Goal: Task Accomplishment & Management: Complete application form

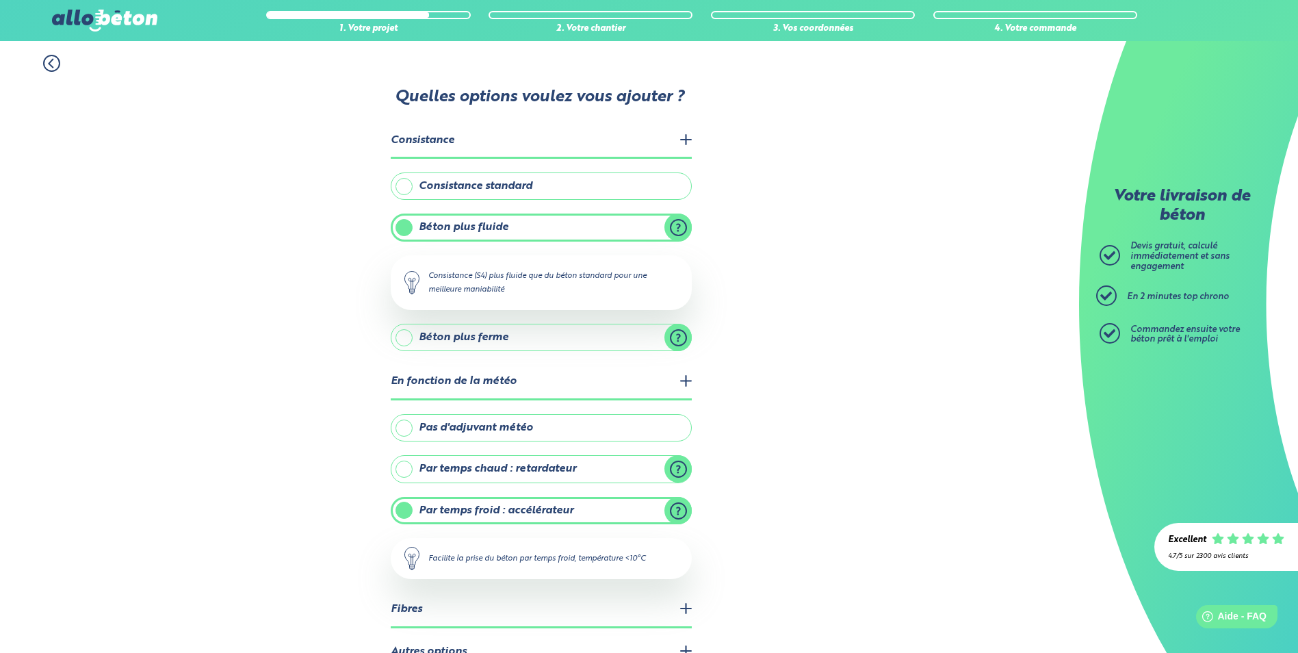
scroll to position [79, 0]
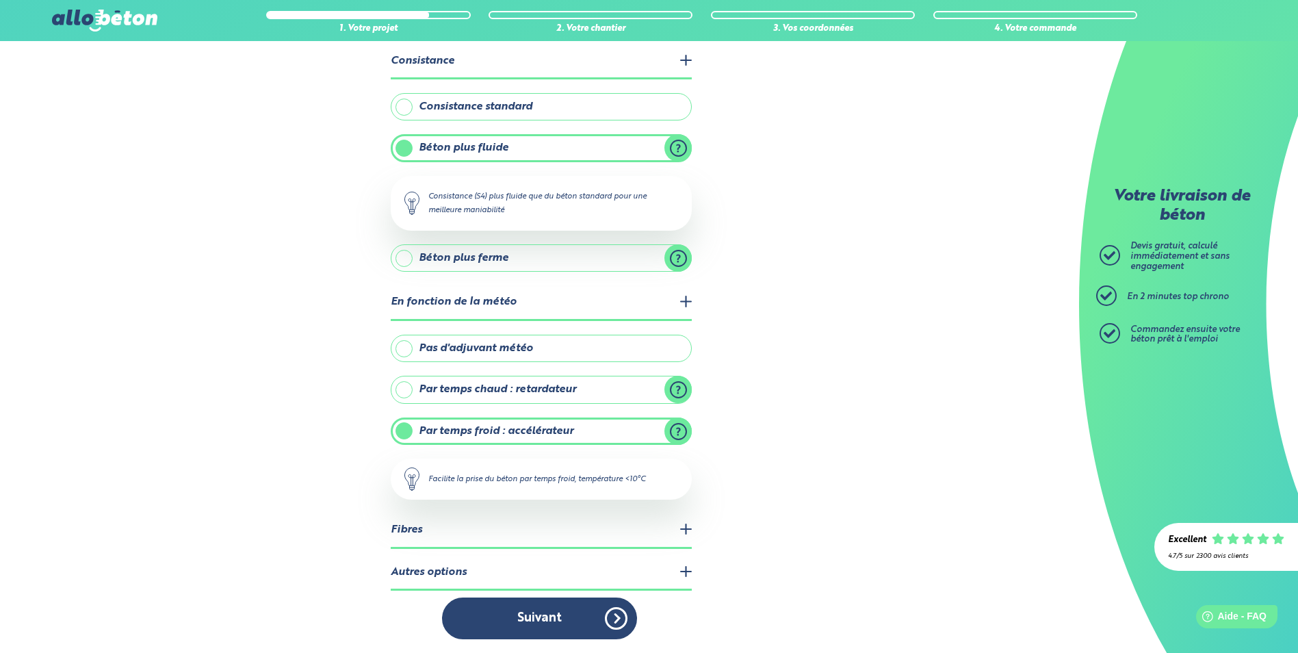
click at [653, 532] on legend "Fibres" at bounding box center [541, 530] width 301 height 35
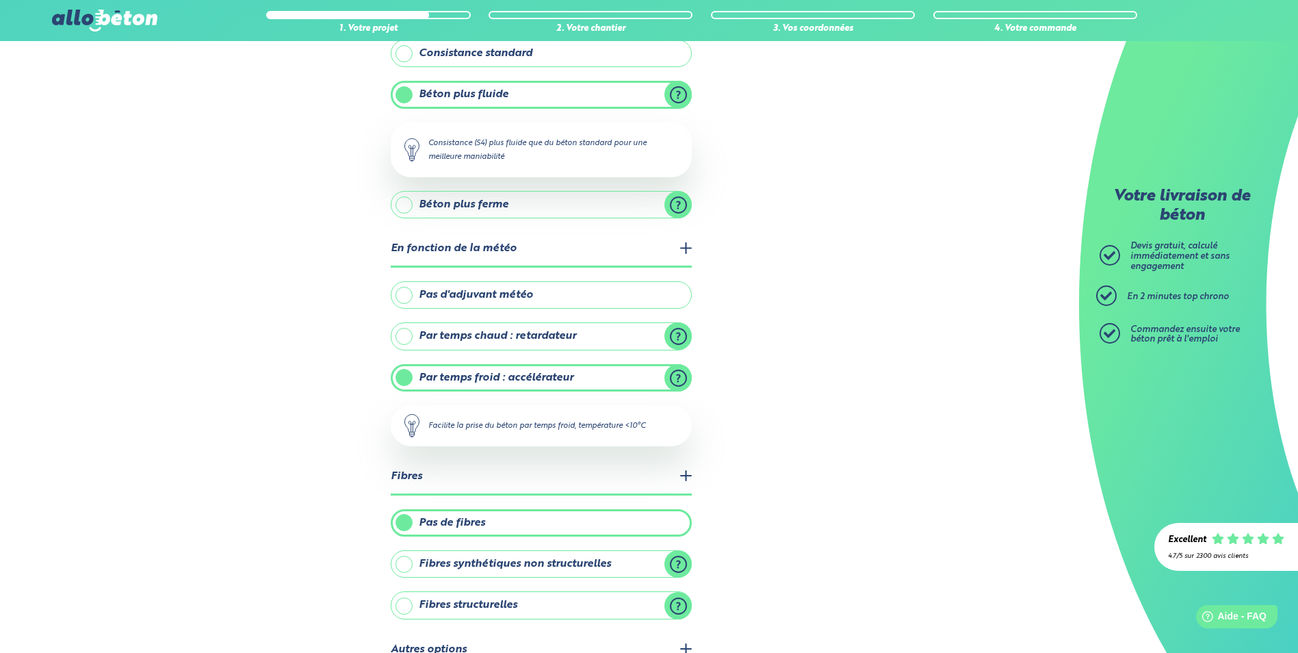
scroll to position [210, 0]
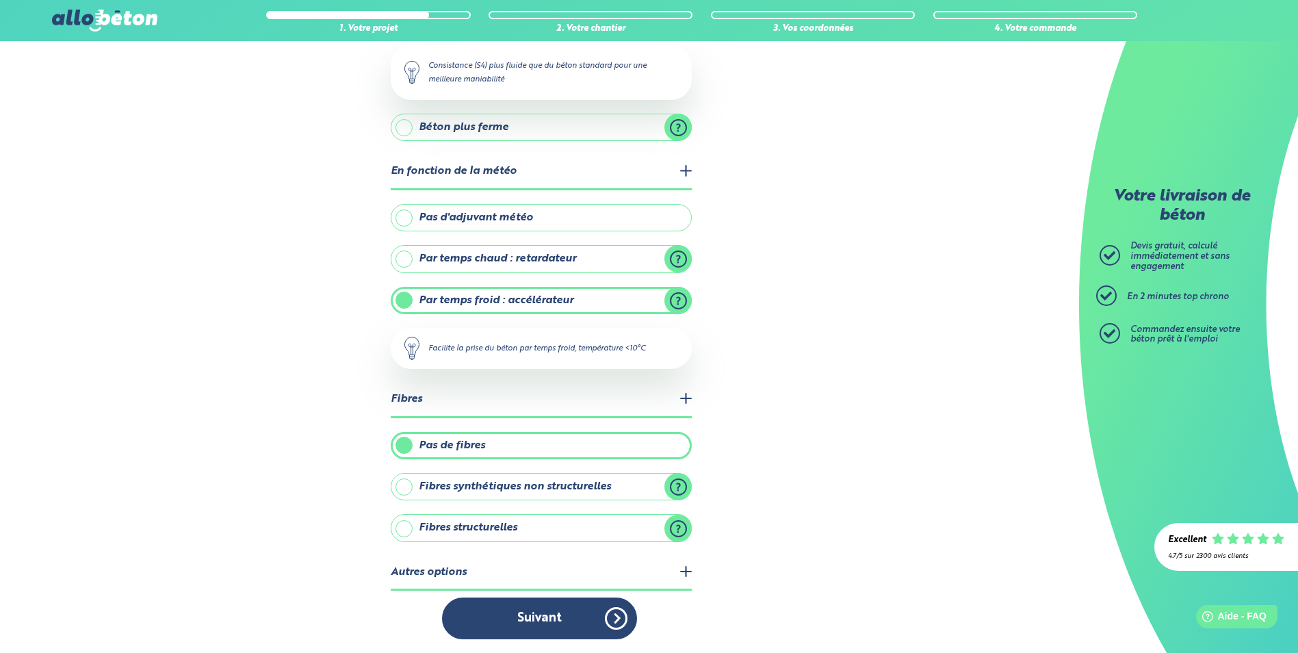
click at [549, 532] on label "Fibres structurelles" at bounding box center [541, 527] width 301 height 27
click at [0, 0] on input "Fibres structurelles" at bounding box center [0, 0] width 0 height 0
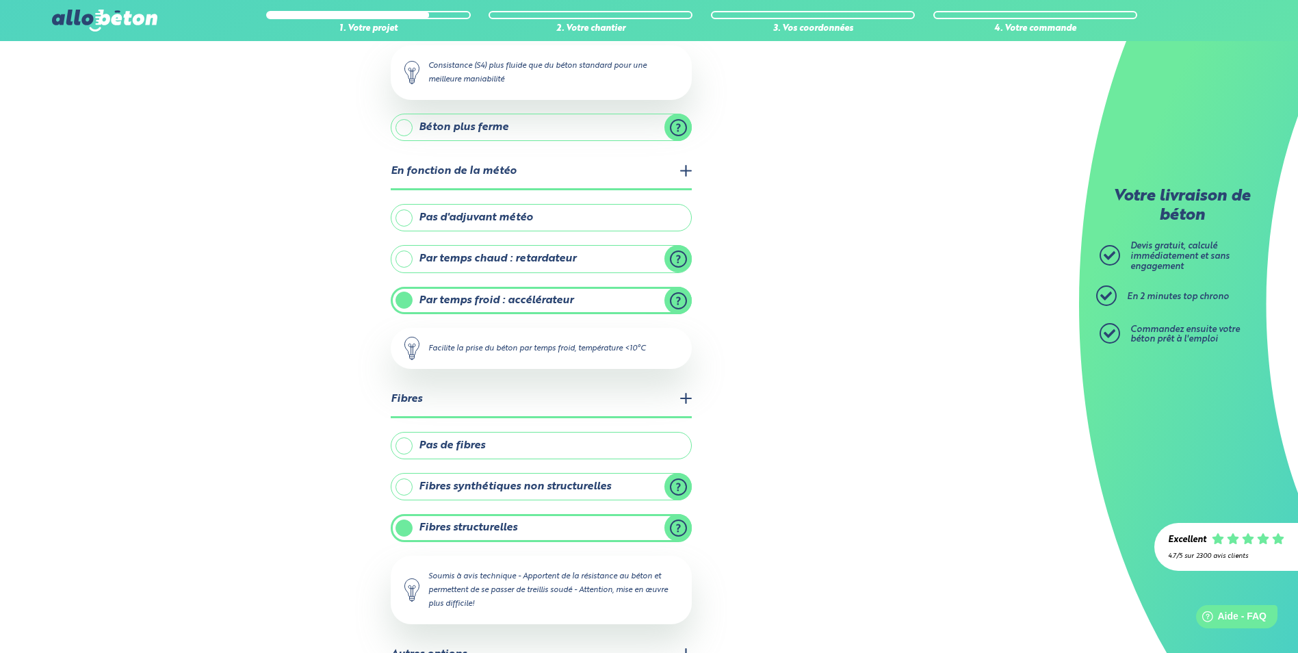
scroll to position [293, 0]
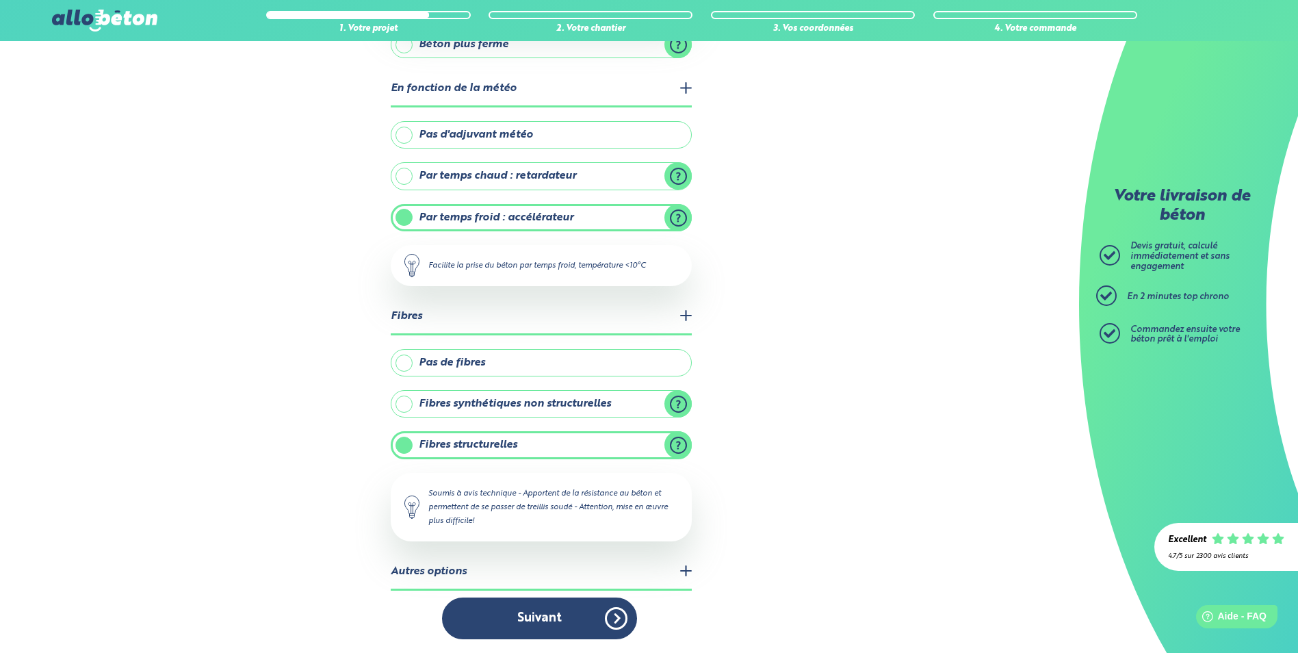
click at [687, 565] on legend "Autres options" at bounding box center [541, 572] width 301 height 35
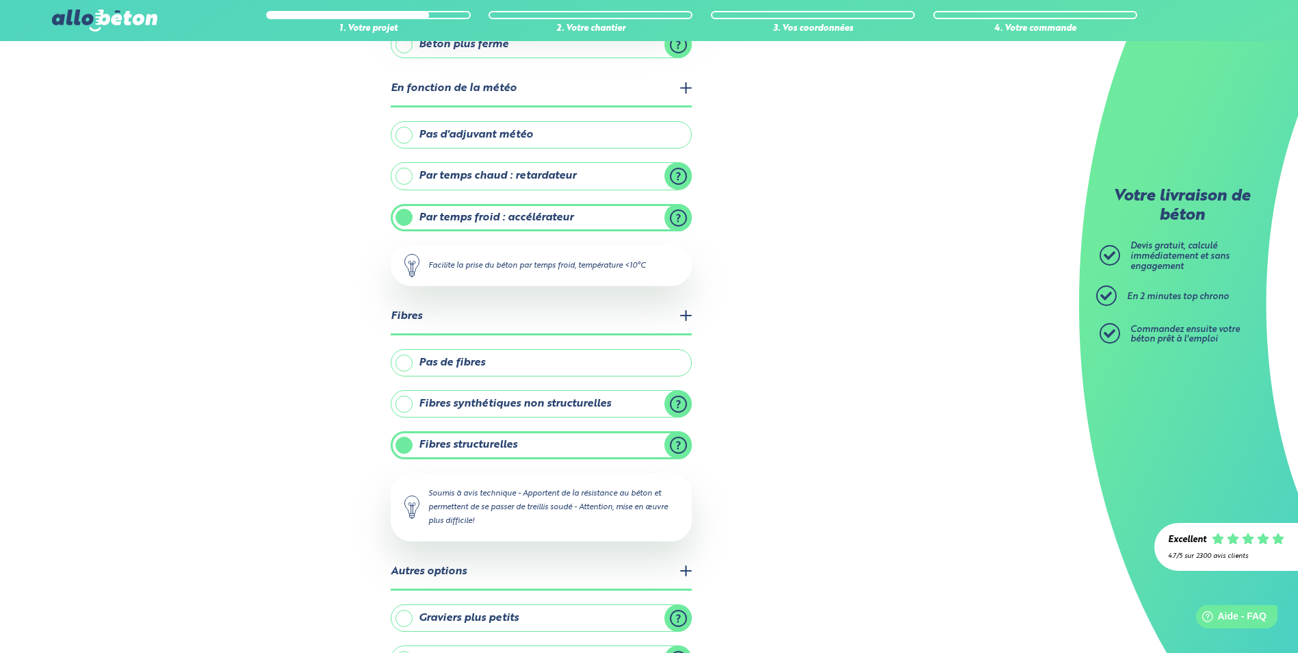
scroll to position [382, 0]
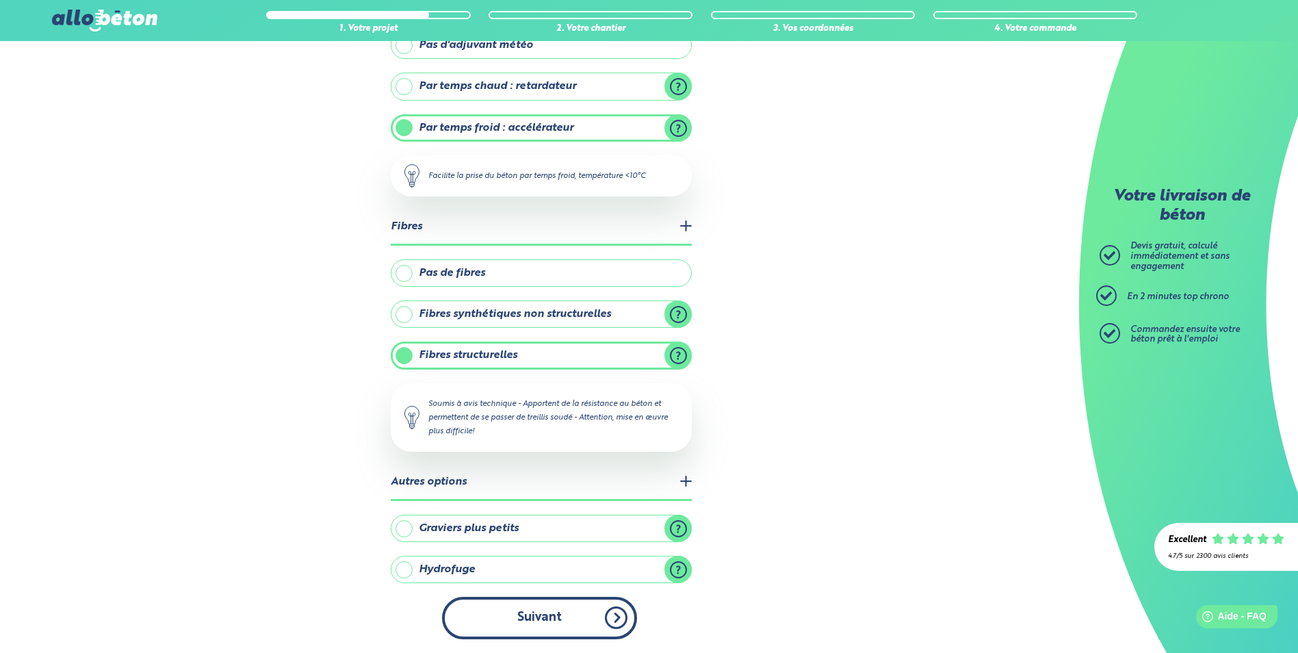
click at [599, 613] on button "Suivant" at bounding box center [539, 618] width 195 height 42
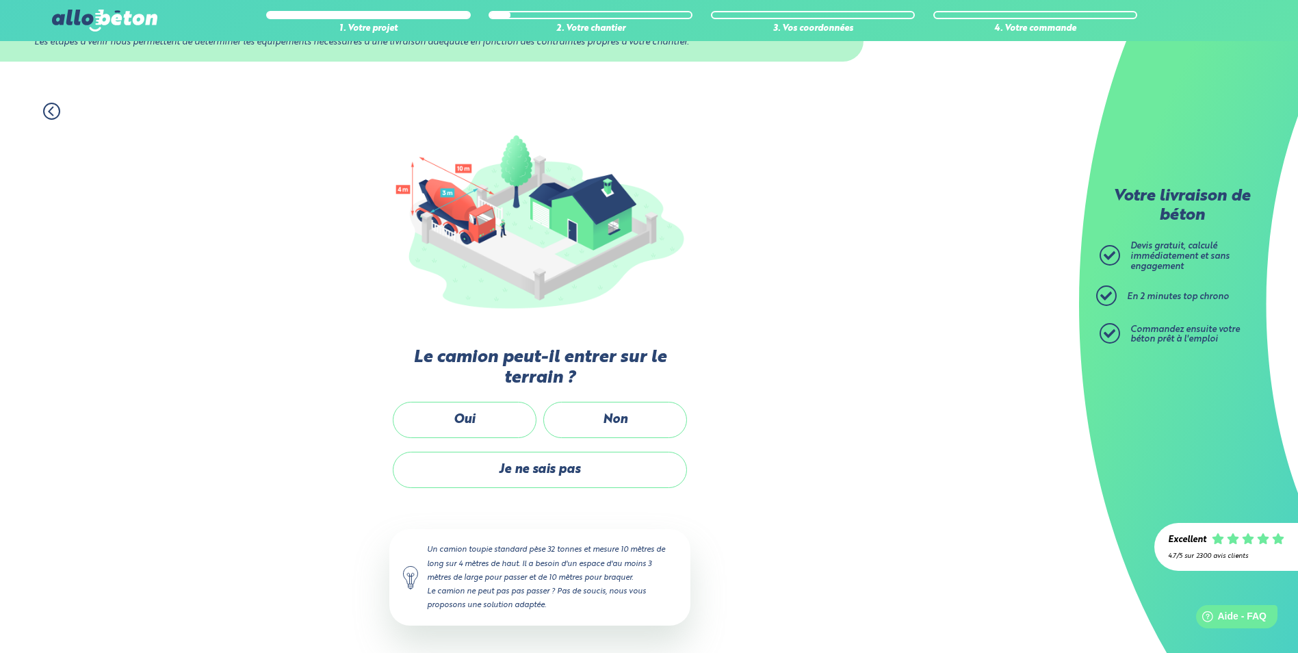
scroll to position [62, 0]
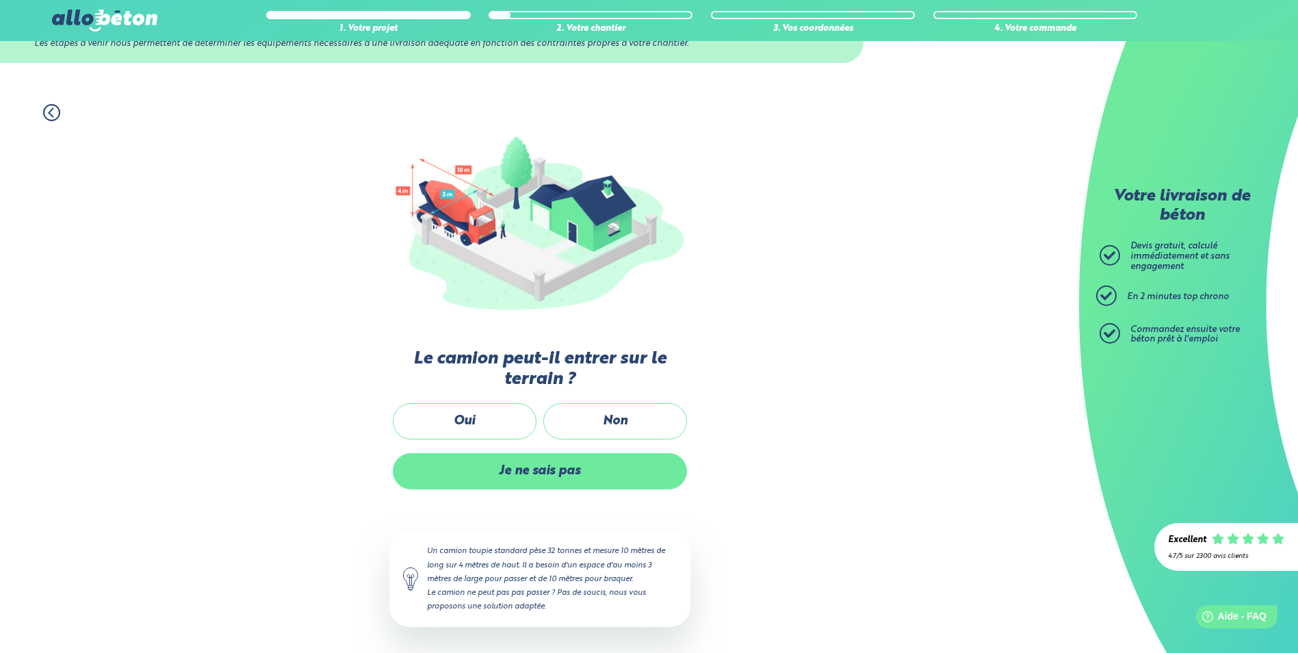
click at [588, 488] on label "Je ne sais pas" at bounding box center [540, 471] width 294 height 36
click at [0, 0] on input "Je ne sais pas" at bounding box center [0, 0] width 0 height 0
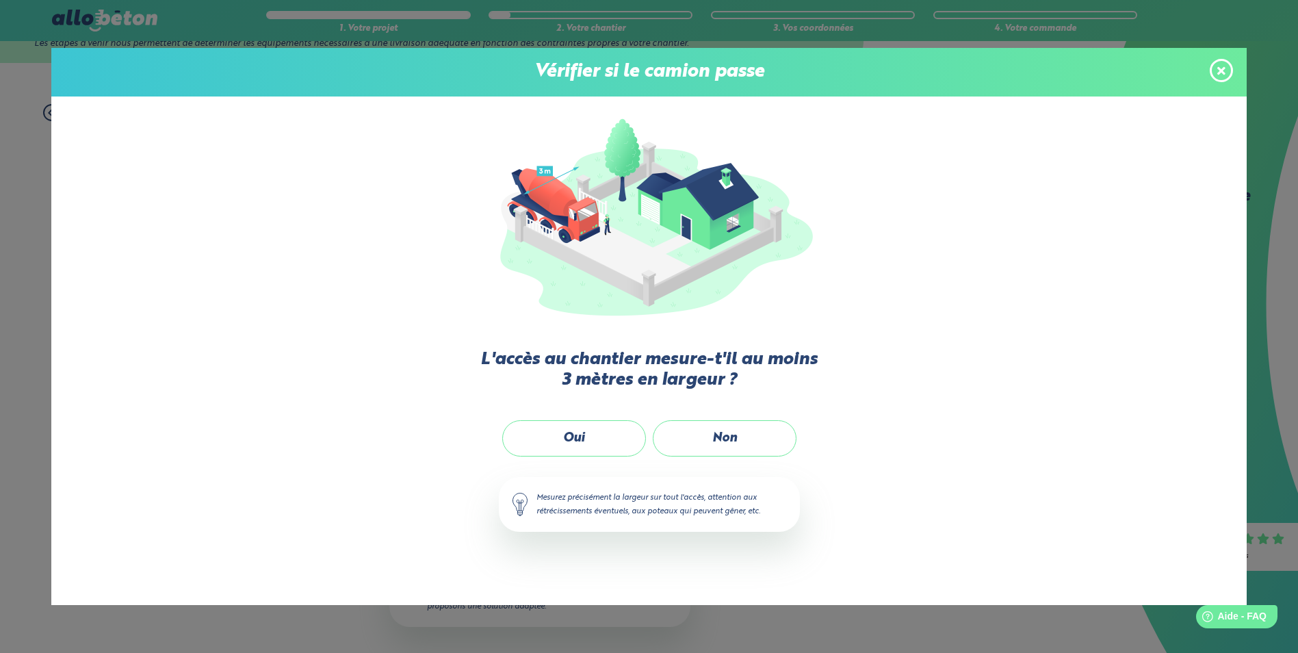
click at [1222, 73] on icon at bounding box center [1221, 71] width 8 height 12
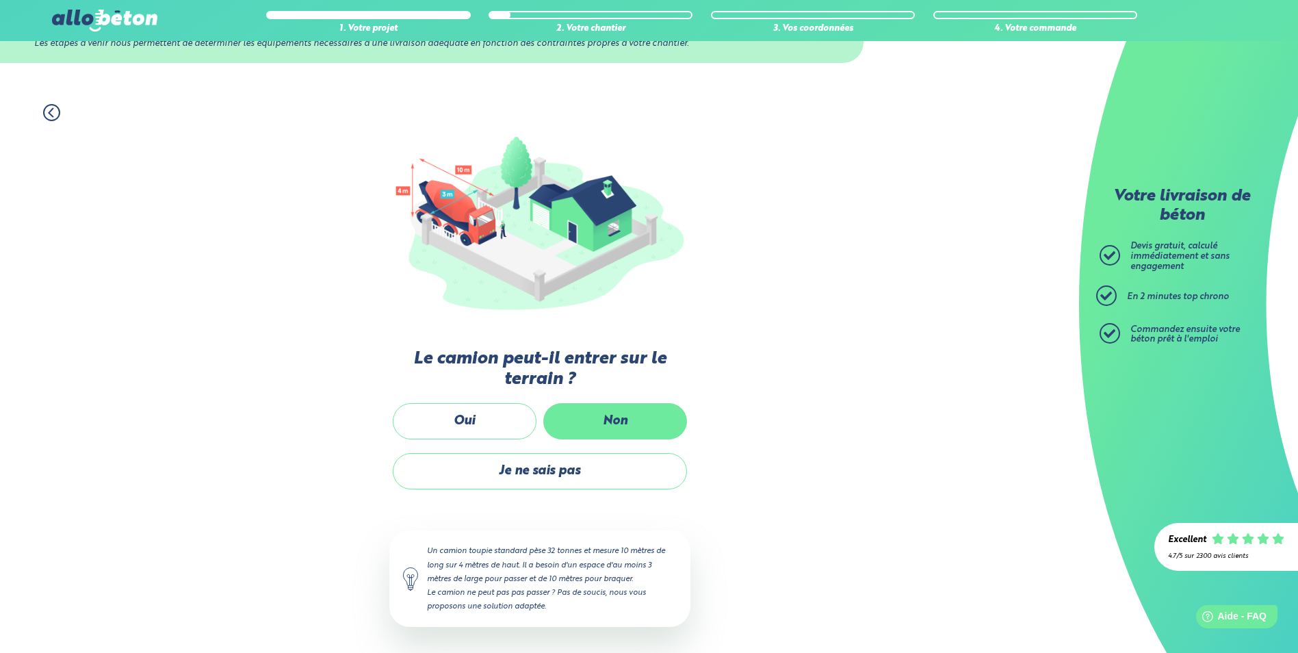
click at [595, 403] on label "Non" at bounding box center [615, 421] width 144 height 36
click at [0, 0] on input "Non" at bounding box center [0, 0] width 0 height 0
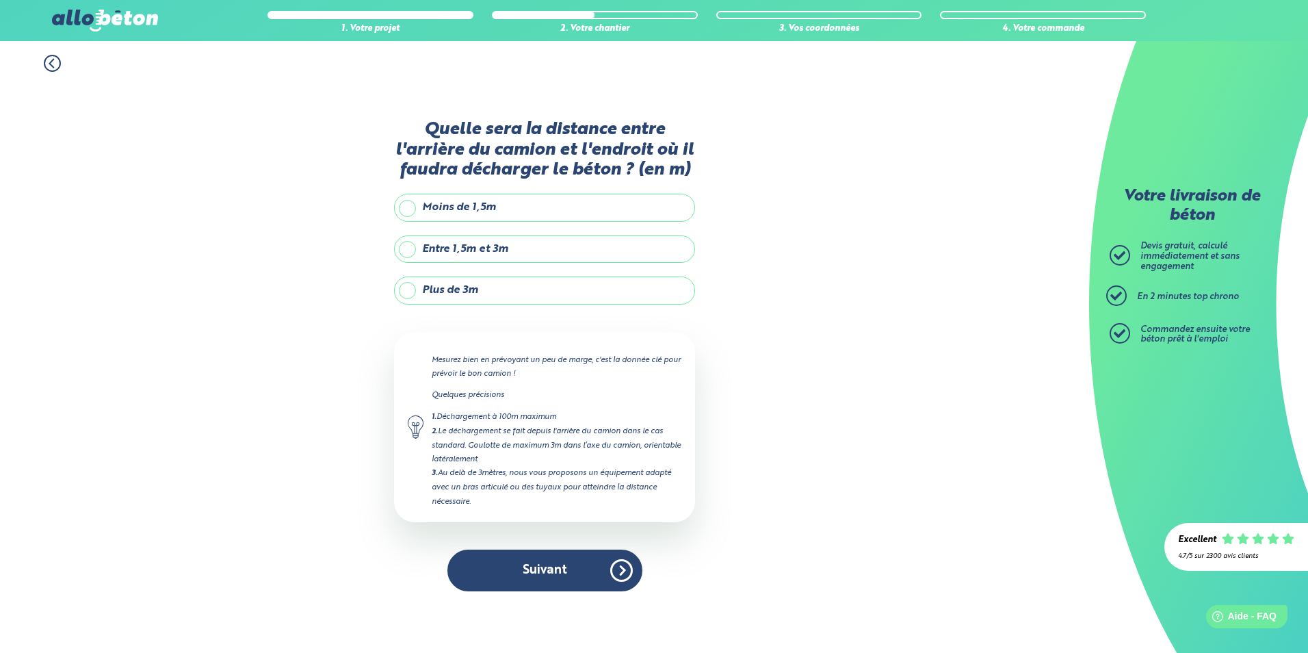
click at [508, 288] on label "Plus de 3m" at bounding box center [544, 289] width 301 height 27
click at [0, 0] on input "Plus de 3m" at bounding box center [0, 0] width 0 height 0
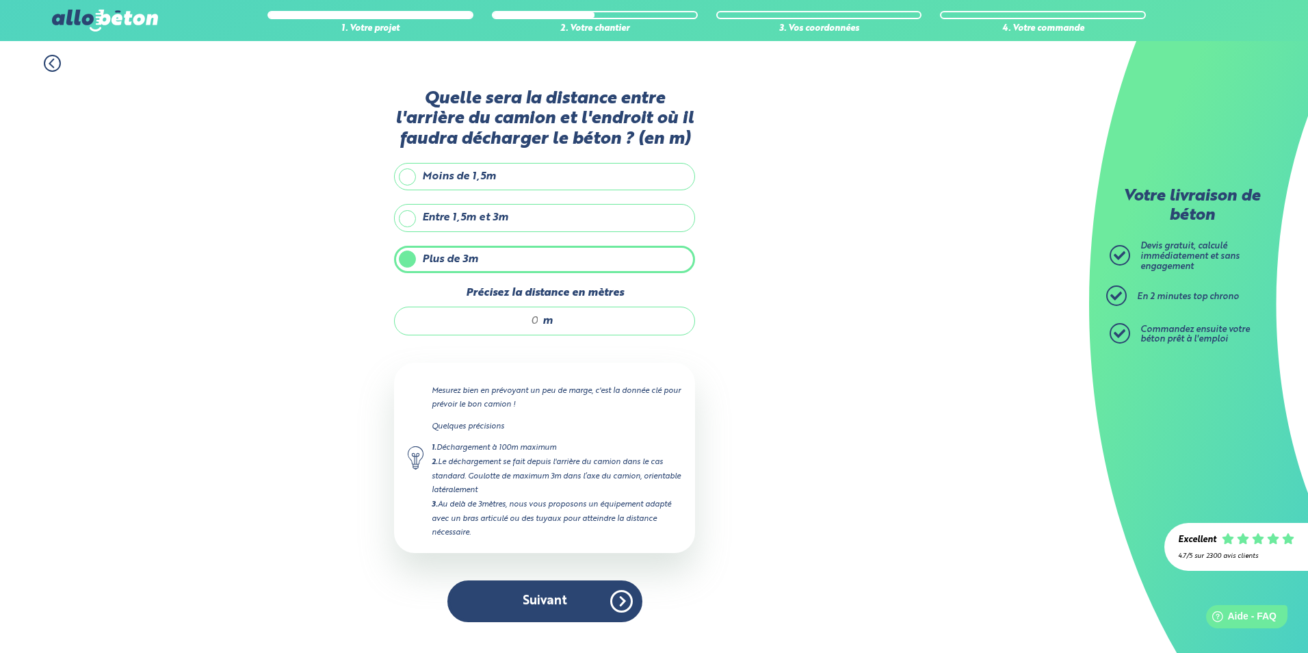
click at [548, 322] on span "m" at bounding box center [548, 321] width 10 height 12
type input "6"
click at [527, 589] on button "Suivant" at bounding box center [544, 601] width 195 height 42
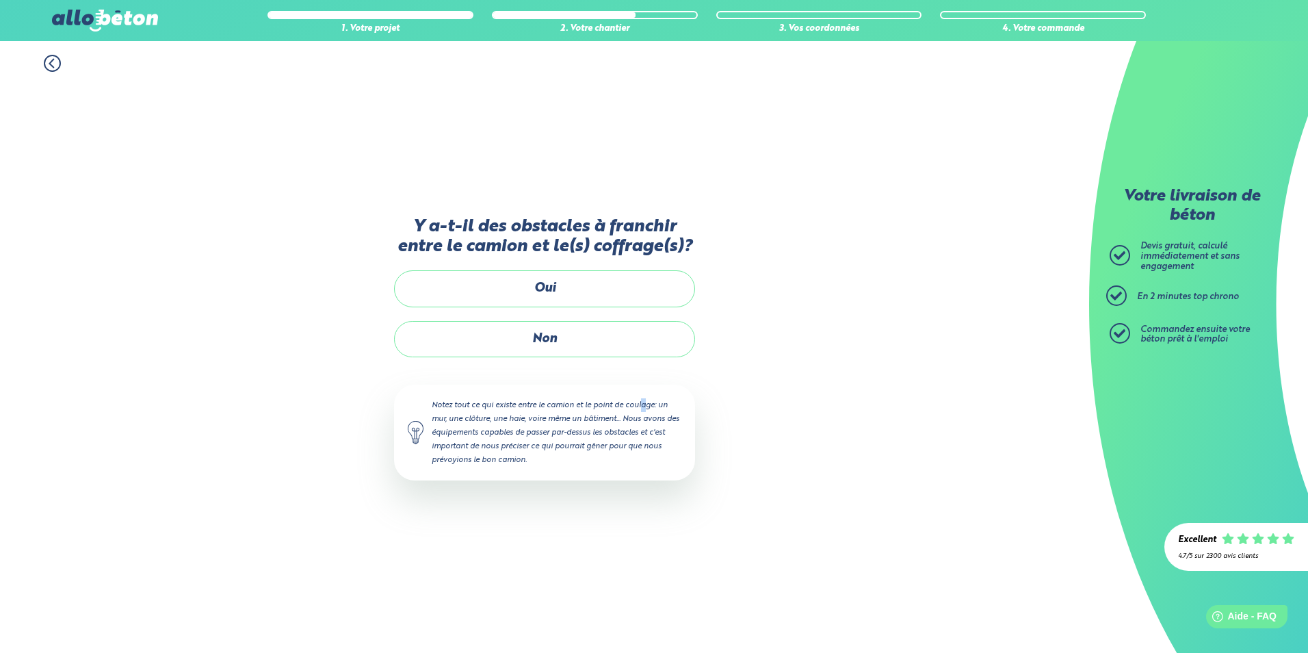
click at [599, 364] on div "Y a-t-il des obstacles à franchir entre le camion et le(s) coffrage(s)? Oui Non…" at bounding box center [544, 362] width 301 height 291
drag, startPoint x: 599, startPoint y: 364, endPoint x: 545, endPoint y: 330, distance: 64.5
click at [545, 328] on label "Non" at bounding box center [544, 339] width 301 height 36
click at [0, 0] on input "Non" at bounding box center [0, 0] width 0 height 0
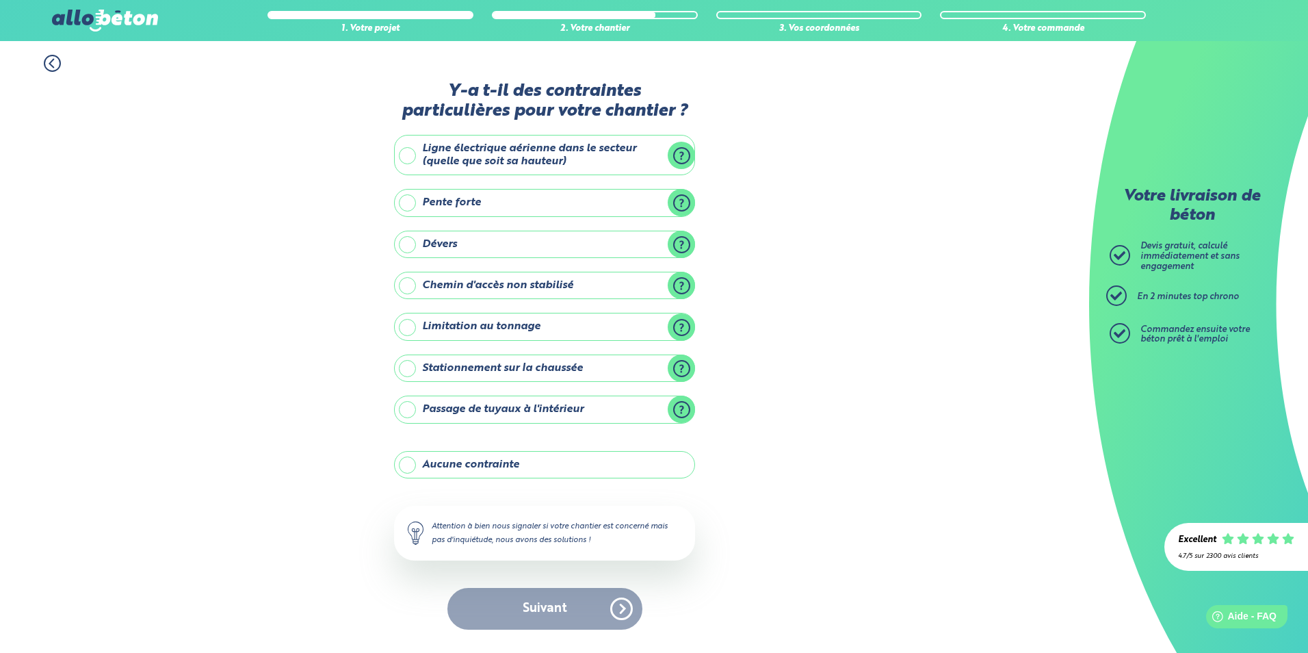
click at [423, 370] on label "Stationnement sur la chaussée" at bounding box center [544, 367] width 301 height 27
click at [0, 0] on input "Stationnement sur la chaussée" at bounding box center [0, 0] width 0 height 0
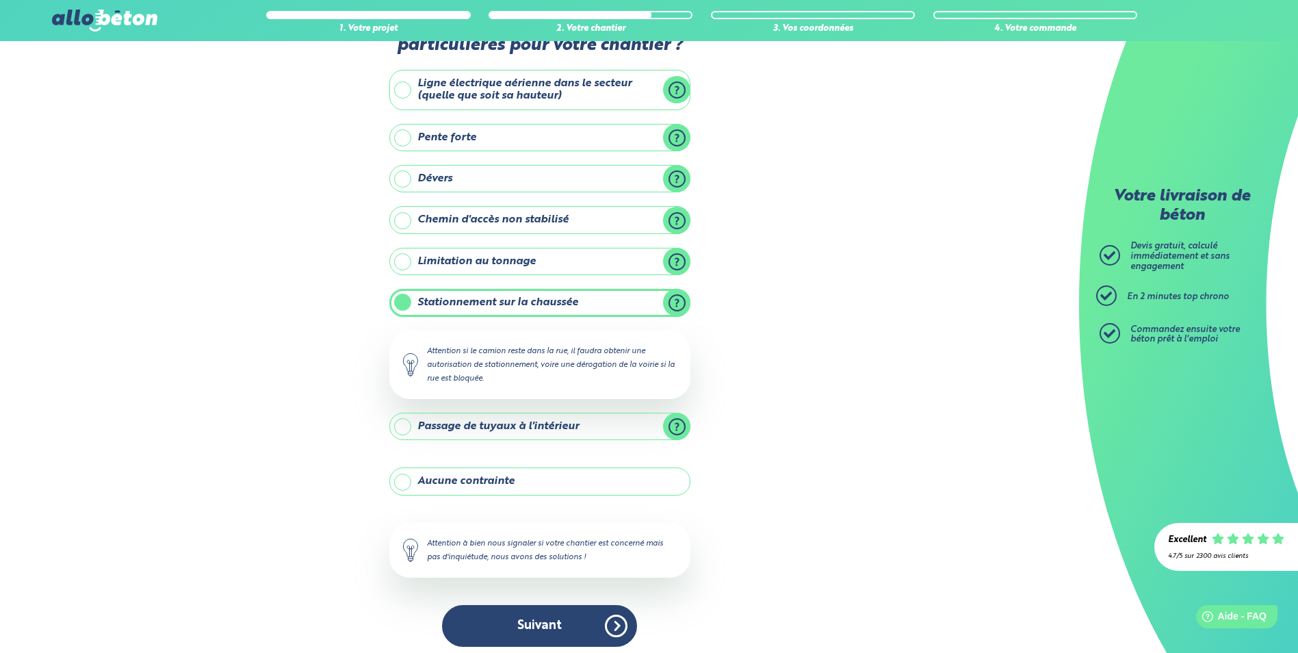
scroll to position [64, 0]
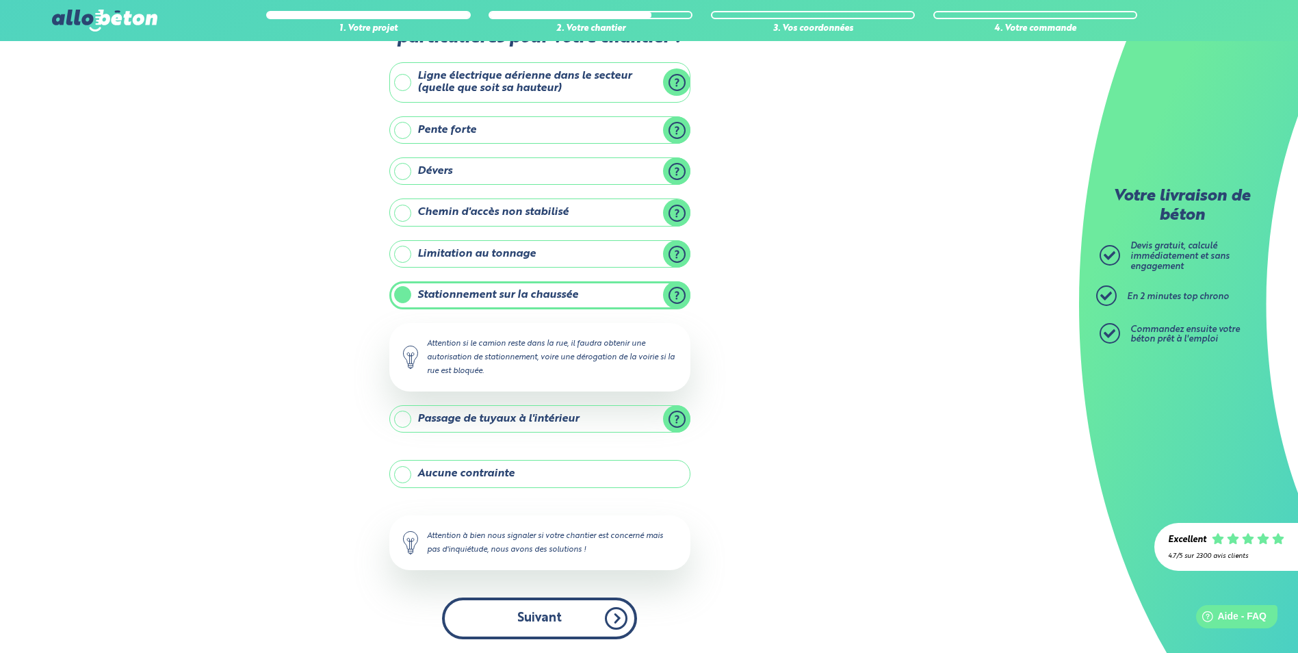
click at [598, 618] on button "Suivant" at bounding box center [539, 618] width 195 height 42
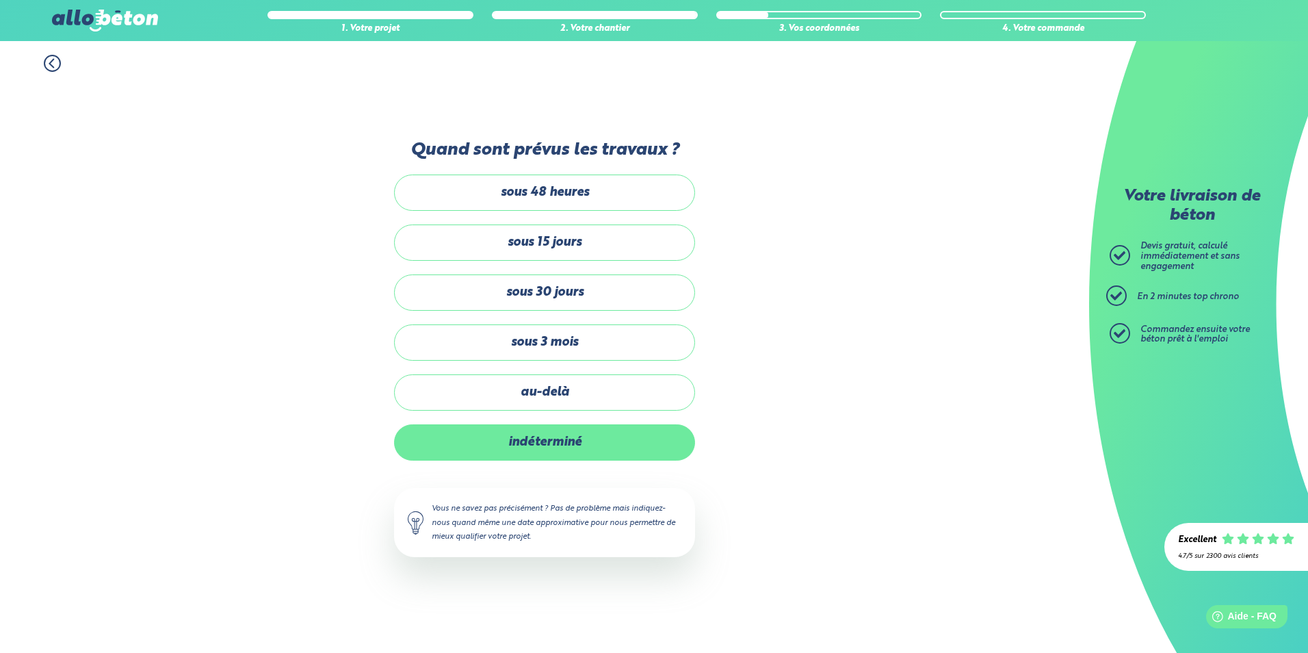
click at [603, 448] on label "indéterminé" at bounding box center [544, 442] width 301 height 36
click at [0, 0] on input "indéterminé" at bounding box center [0, 0] width 0 height 0
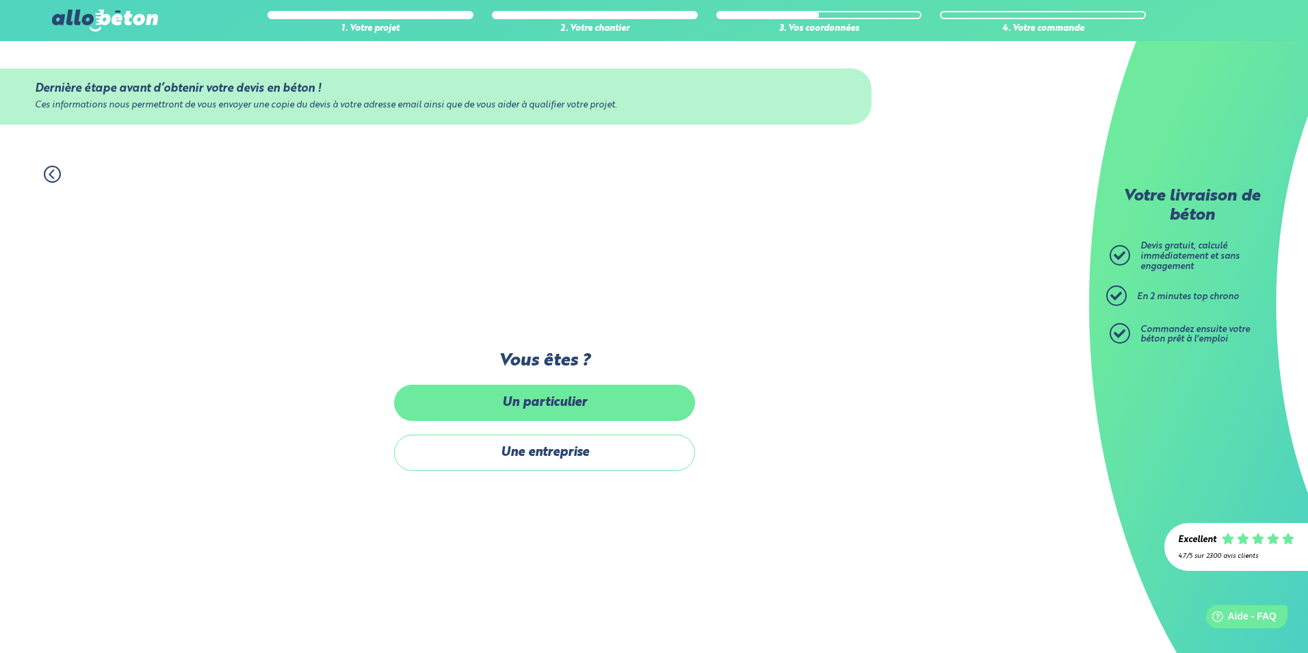
click at [599, 405] on label "Un particulier" at bounding box center [544, 402] width 301 height 36
click at [0, 0] on input "Un particulier" at bounding box center [0, 0] width 0 height 0
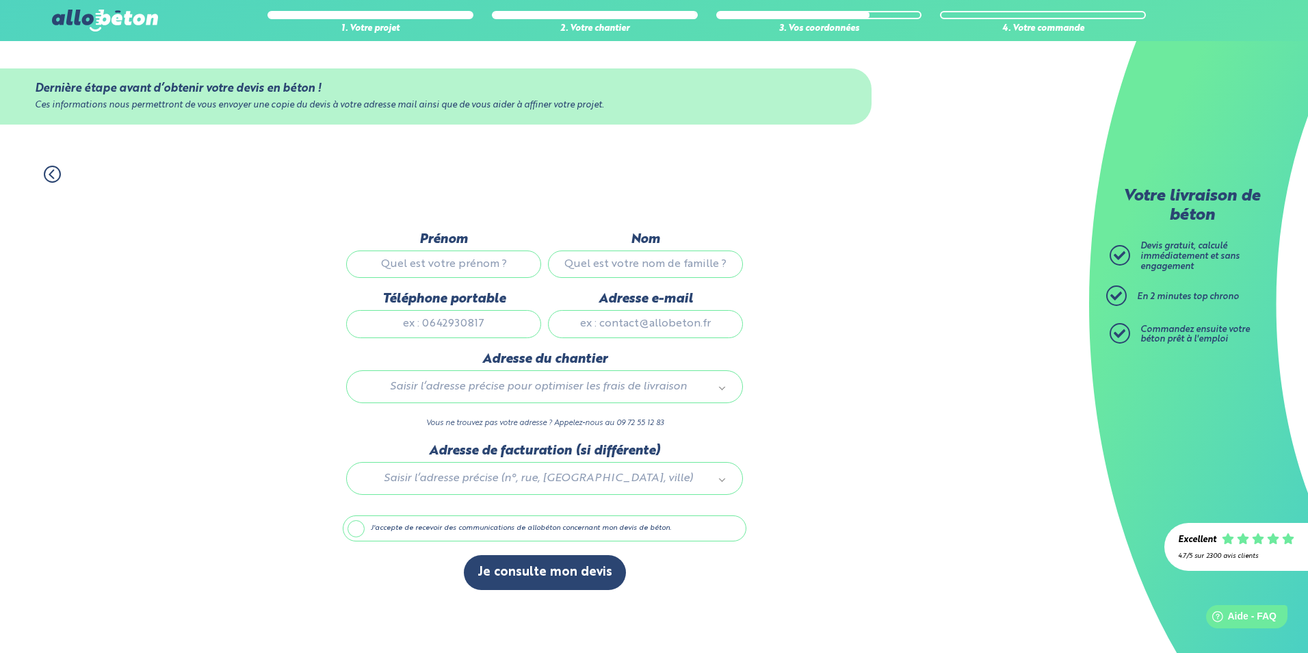
click at [452, 267] on input "Prénom" at bounding box center [443, 263] width 195 height 27
type input "[PERSON_NAME]"
type input "jourdan"
type input "0684901595"
type input "[EMAIL_ADDRESS][DOMAIN_NAME]"
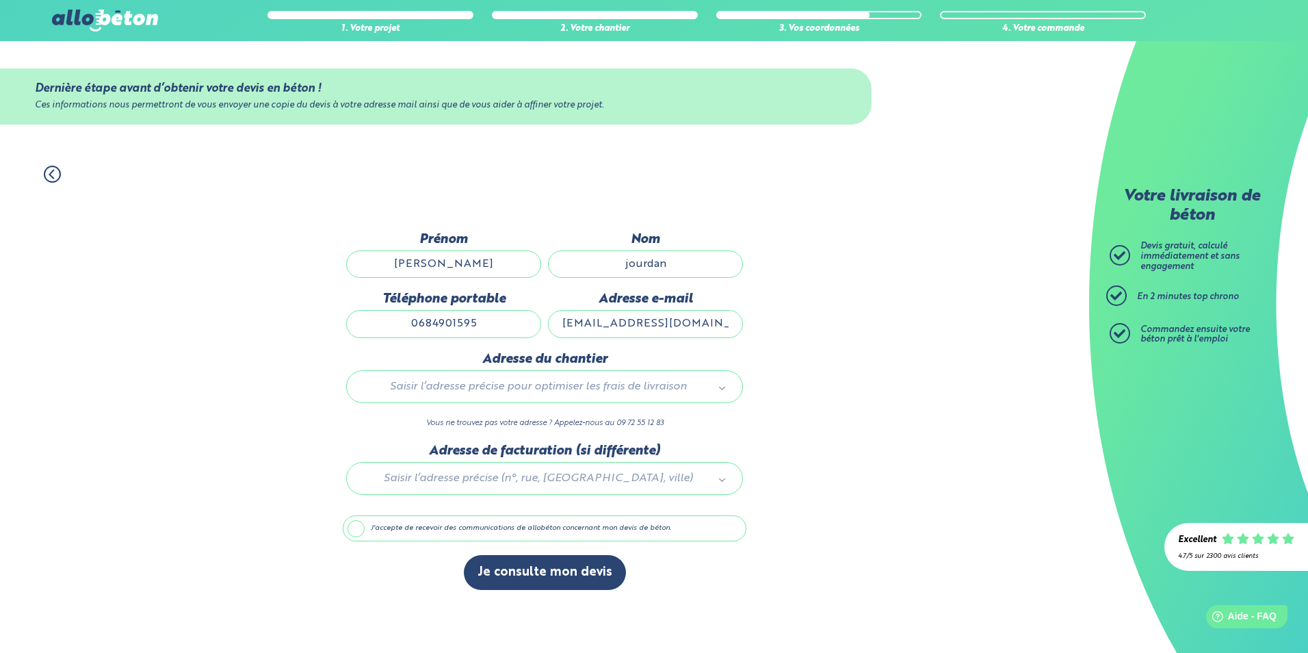
type input "[STREET_ADDRESS]"
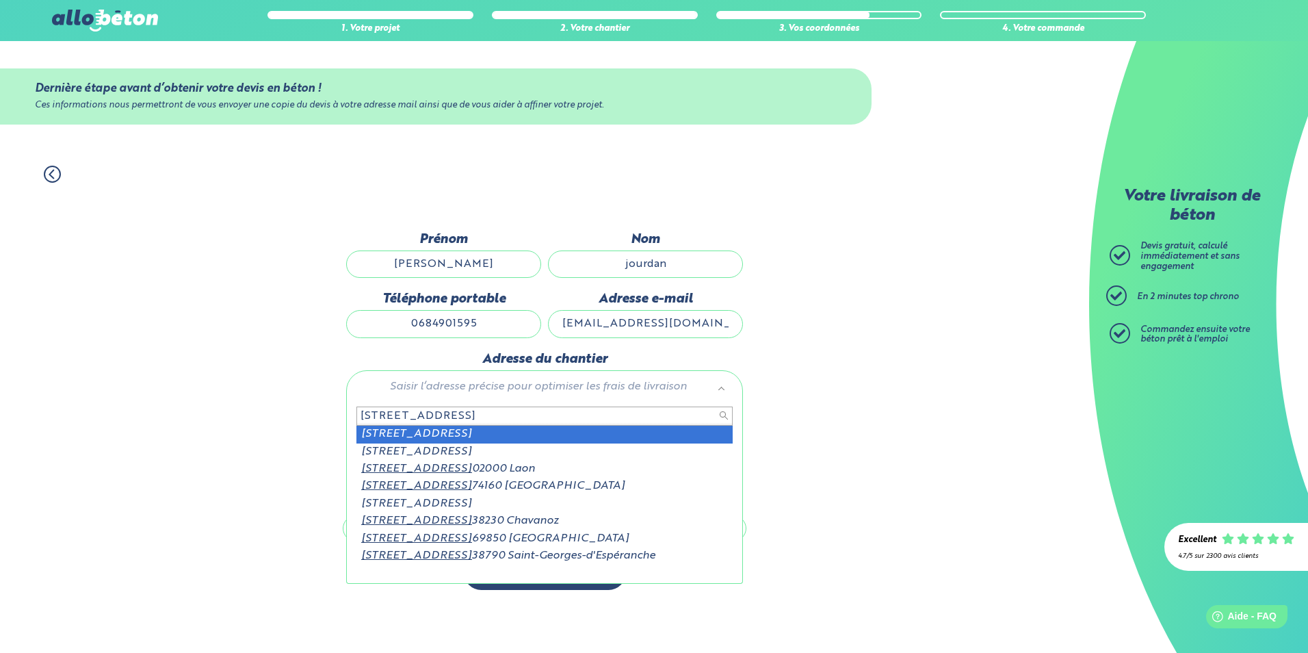
drag, startPoint x: 481, startPoint y: 410, endPoint x: 302, endPoint y: 410, distance: 179.2
click at [302, 410] on body "09 72 55 12 83 Conseils et Appel Gratuits nos produits le béton prêt à l'emploi…" at bounding box center [654, 326] width 1308 height 653
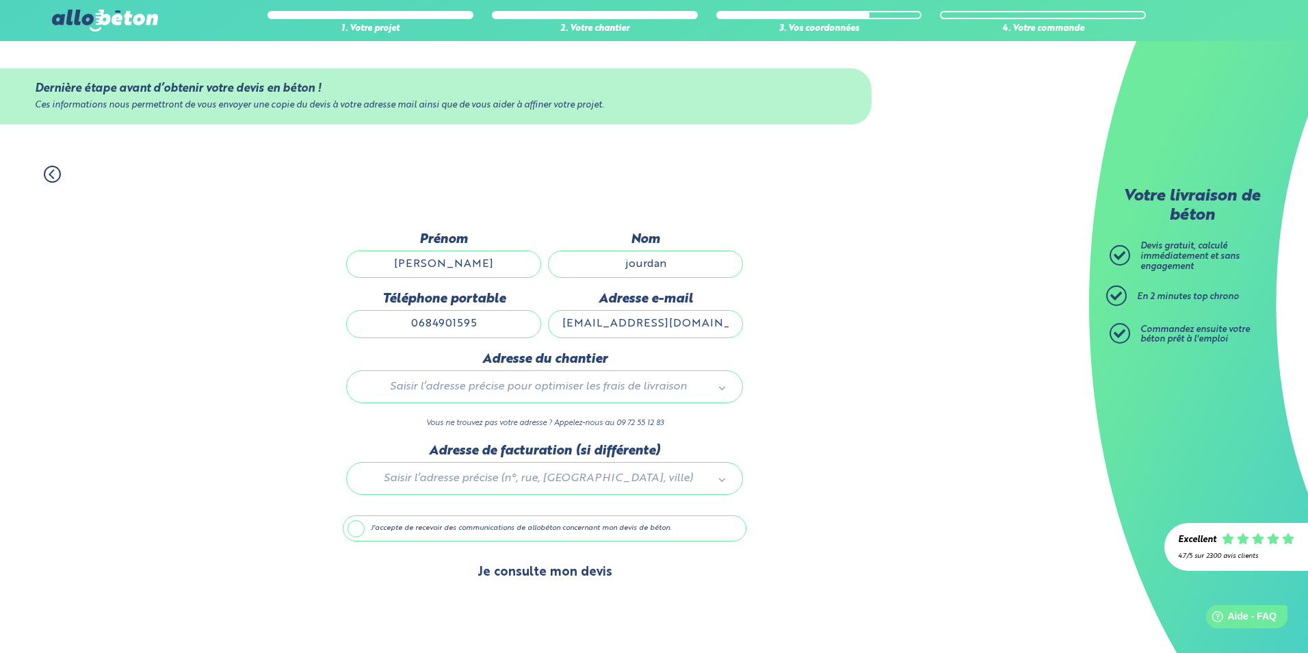
click at [544, 578] on button "Je consulte mon devis" at bounding box center [545, 572] width 162 height 35
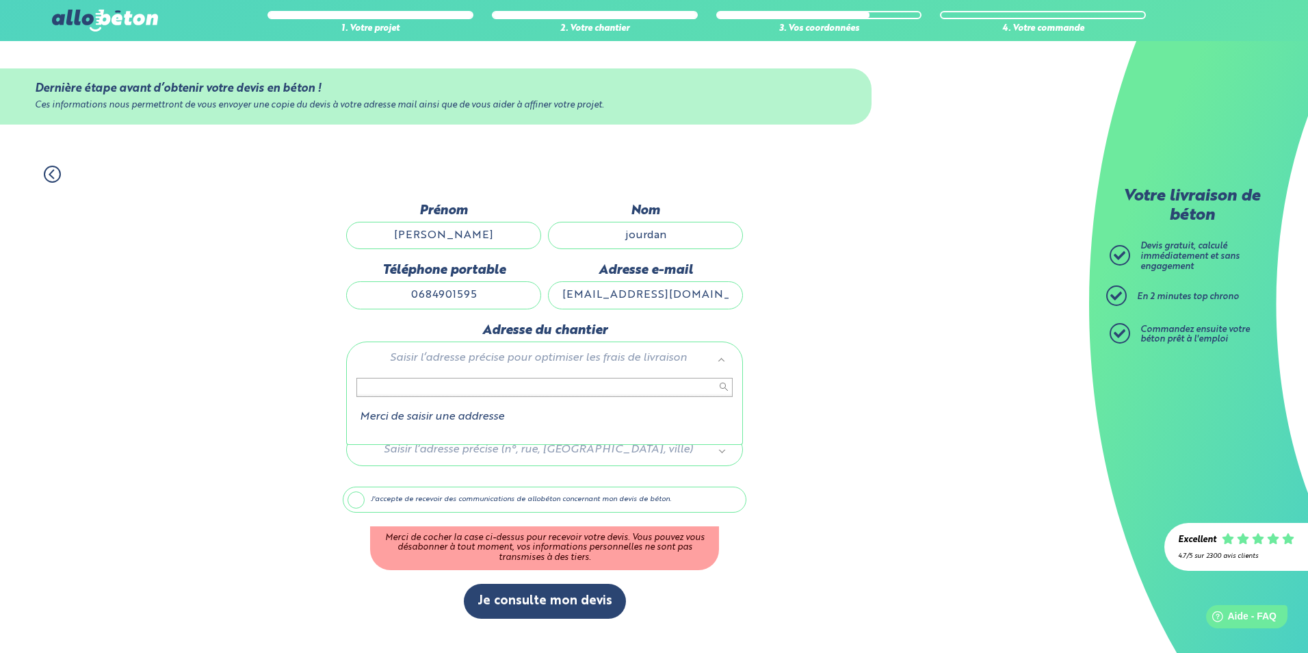
click at [458, 394] on input "text" at bounding box center [544, 387] width 376 height 19
click at [564, 388] on input "text" at bounding box center [544, 387] width 376 height 19
click at [536, 385] on input "text" at bounding box center [544, 387] width 376 height 19
